Goal: Task Accomplishment & Management: Manage account settings

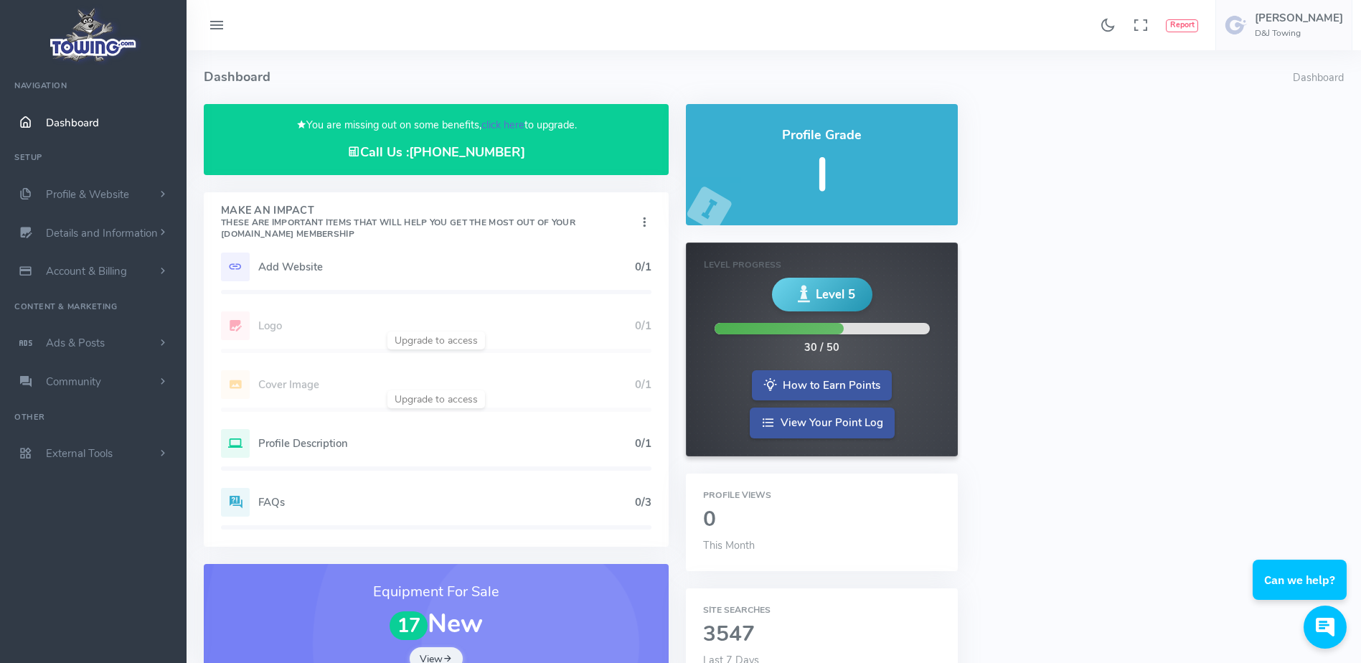
click at [506, 122] on link "click here" at bounding box center [503, 125] width 43 height 14
